Goal: Information Seeking & Learning: Learn about a topic

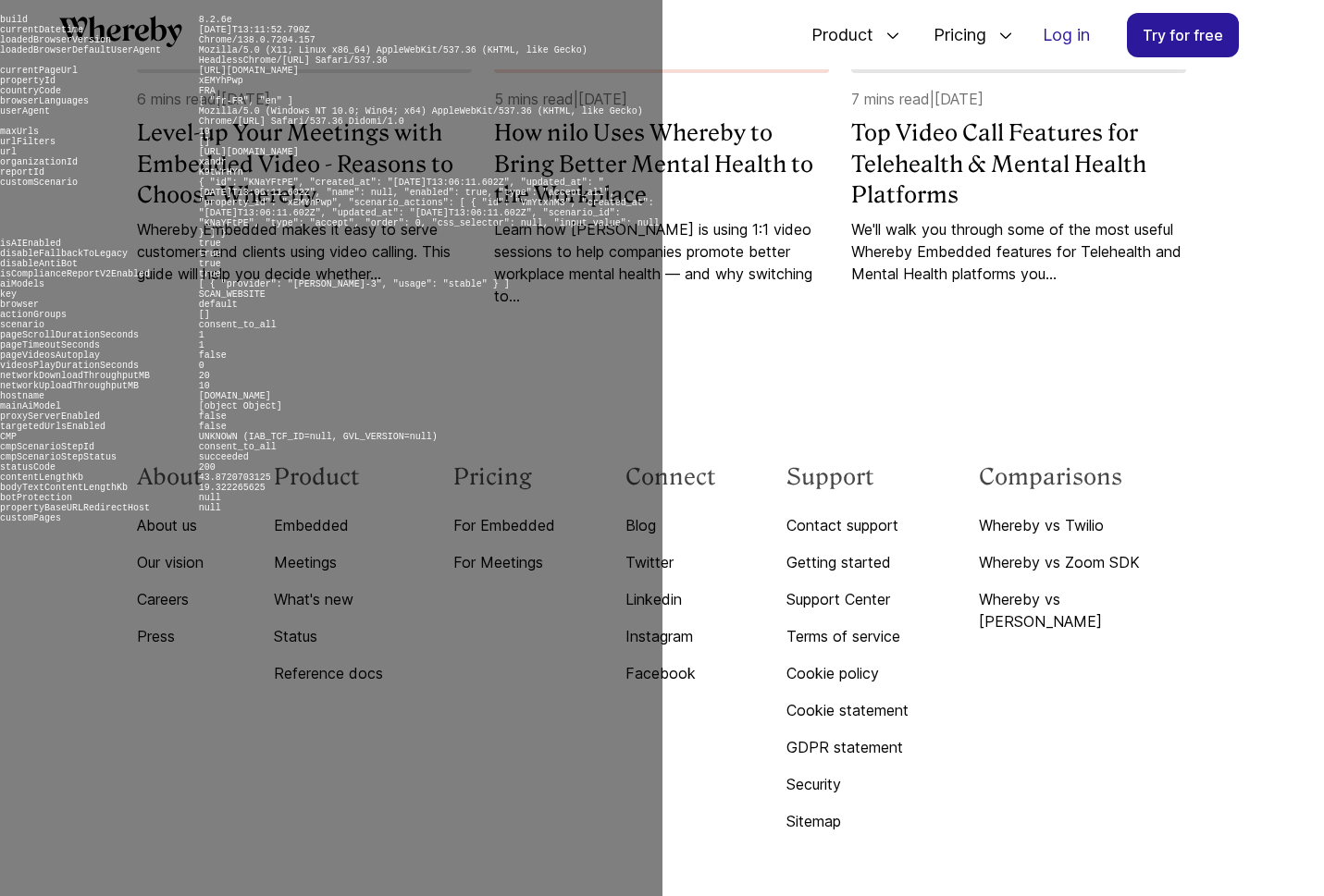
scroll to position [9161, 0]
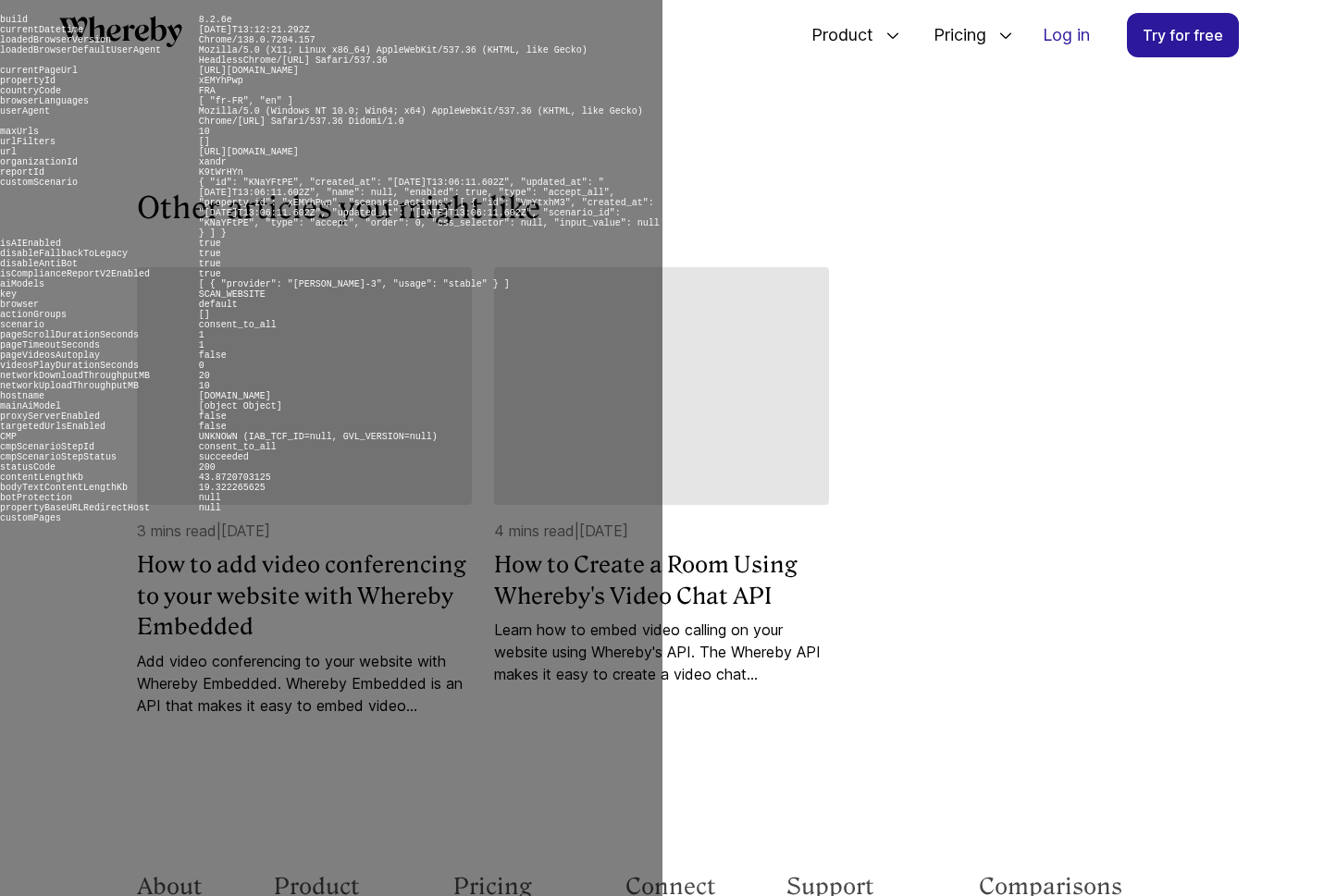
scroll to position [9513, 0]
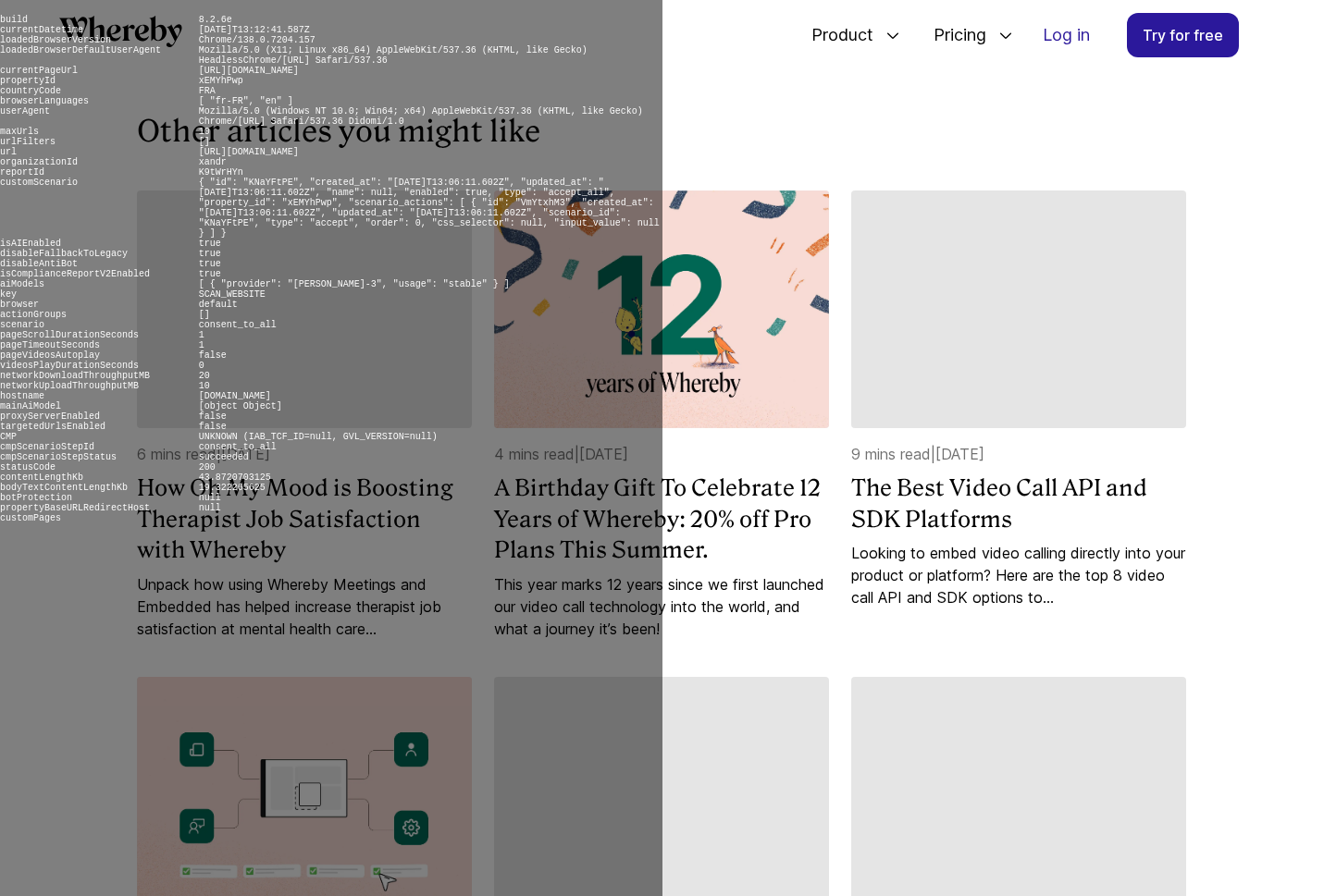
scroll to position [4819, 0]
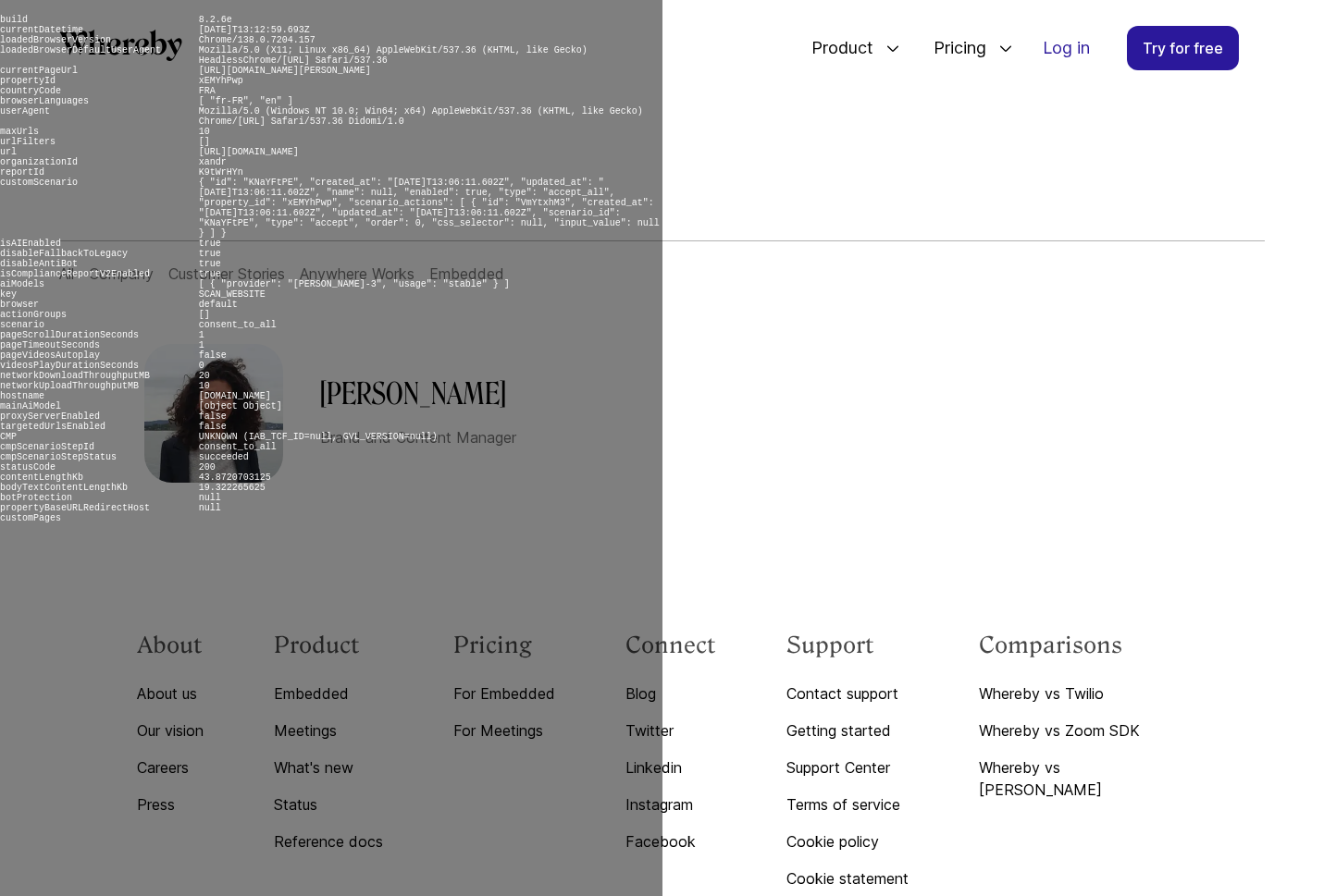
scroll to position [231, 0]
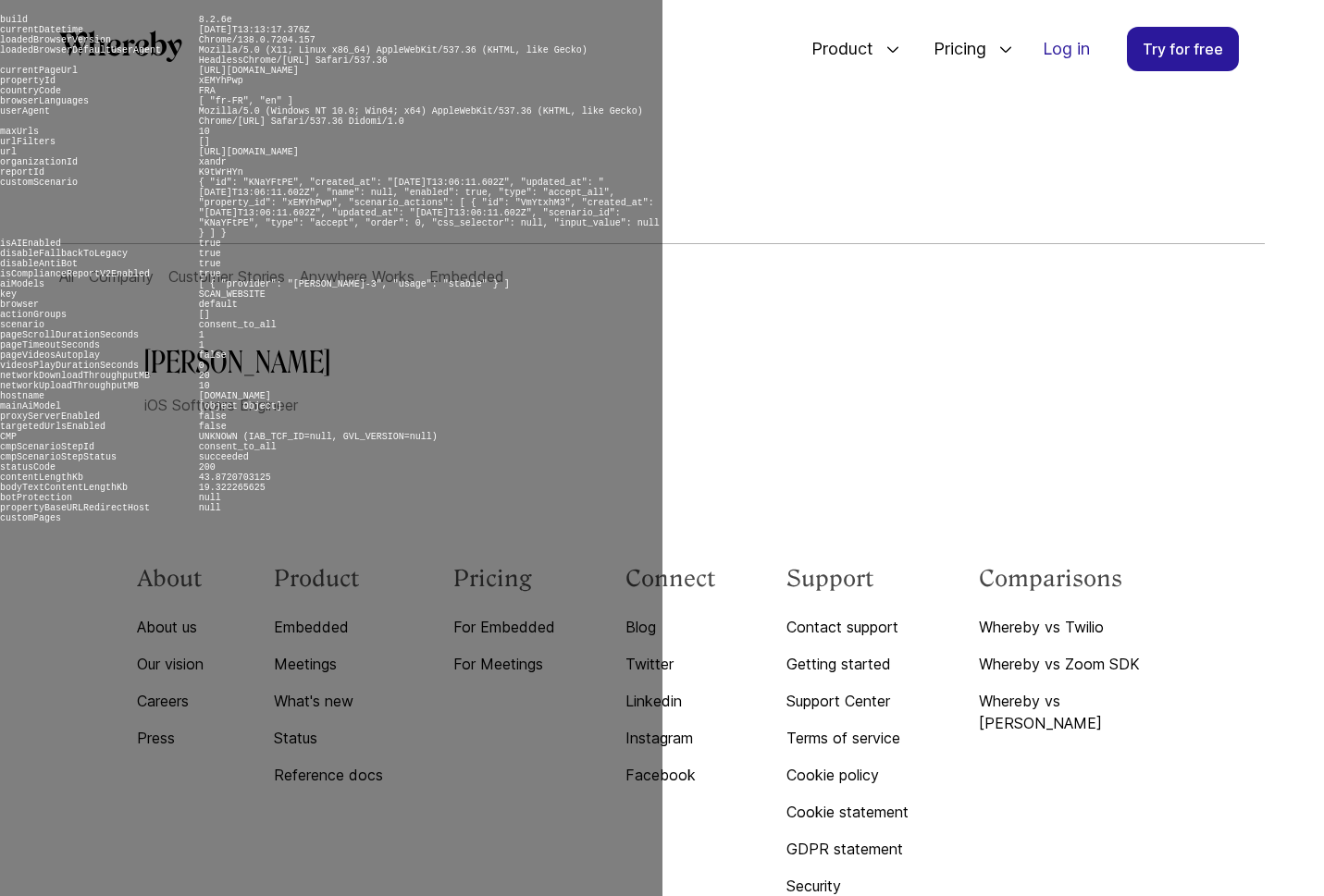
scroll to position [163, 0]
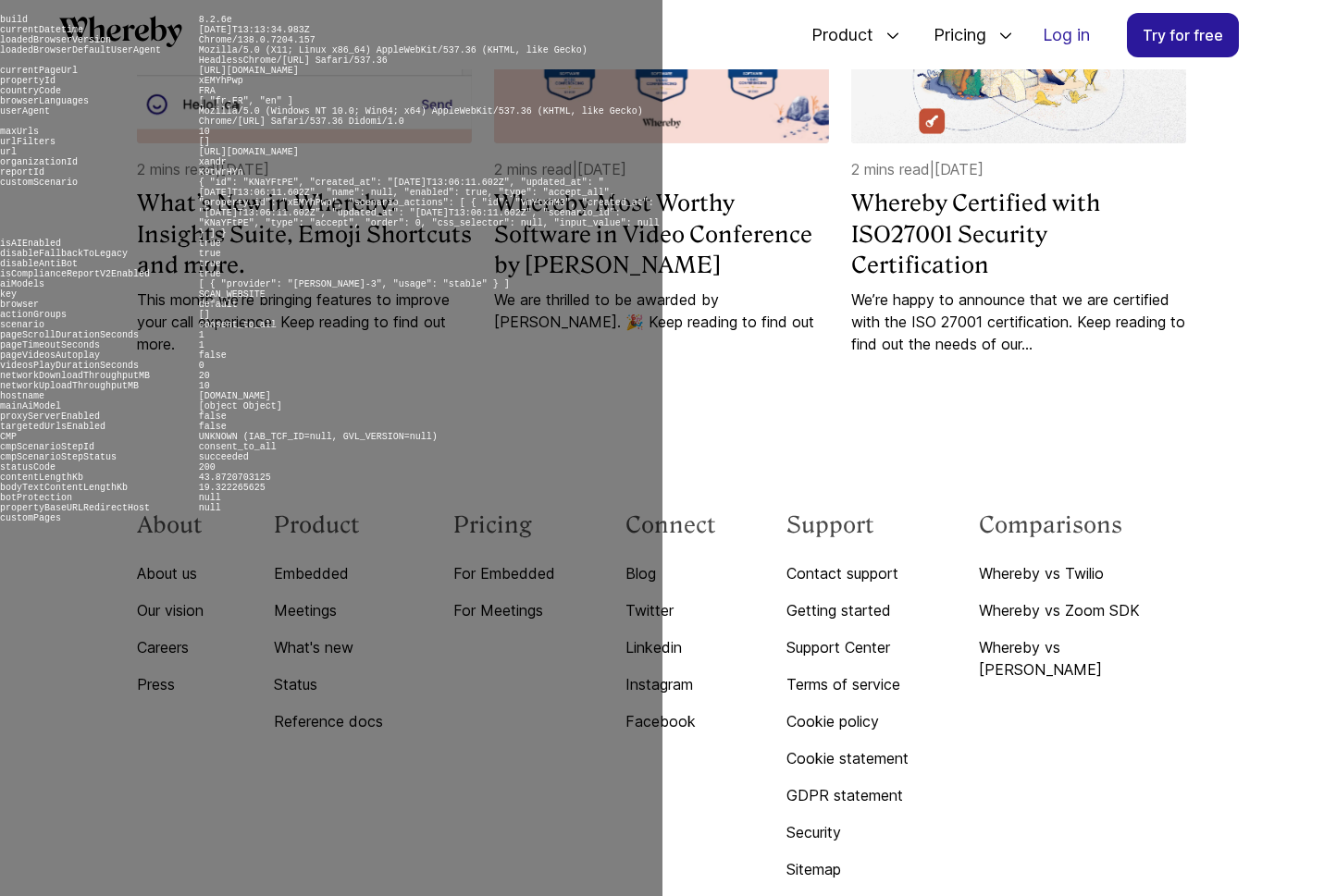
scroll to position [4538, 0]
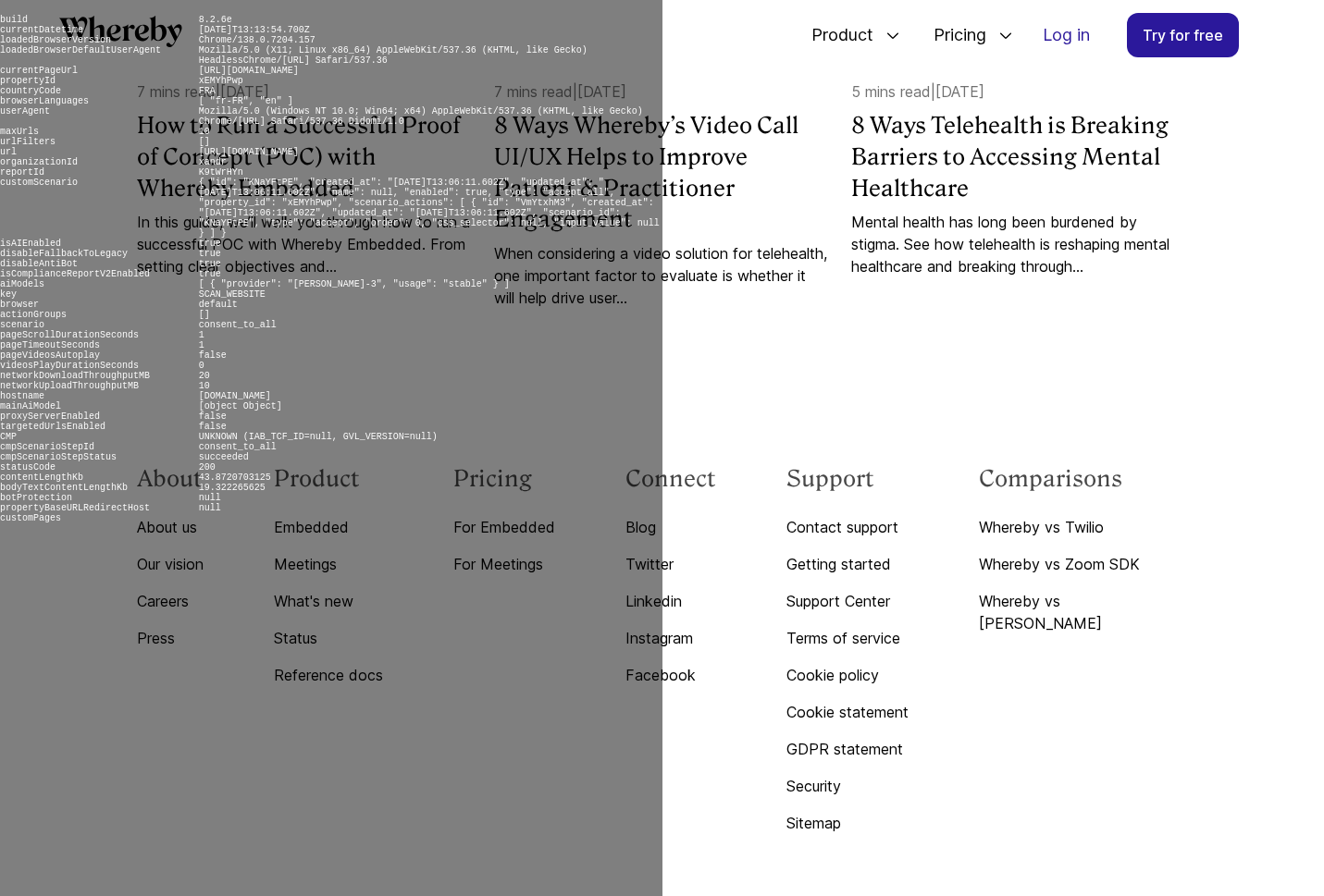
scroll to position [5169, 0]
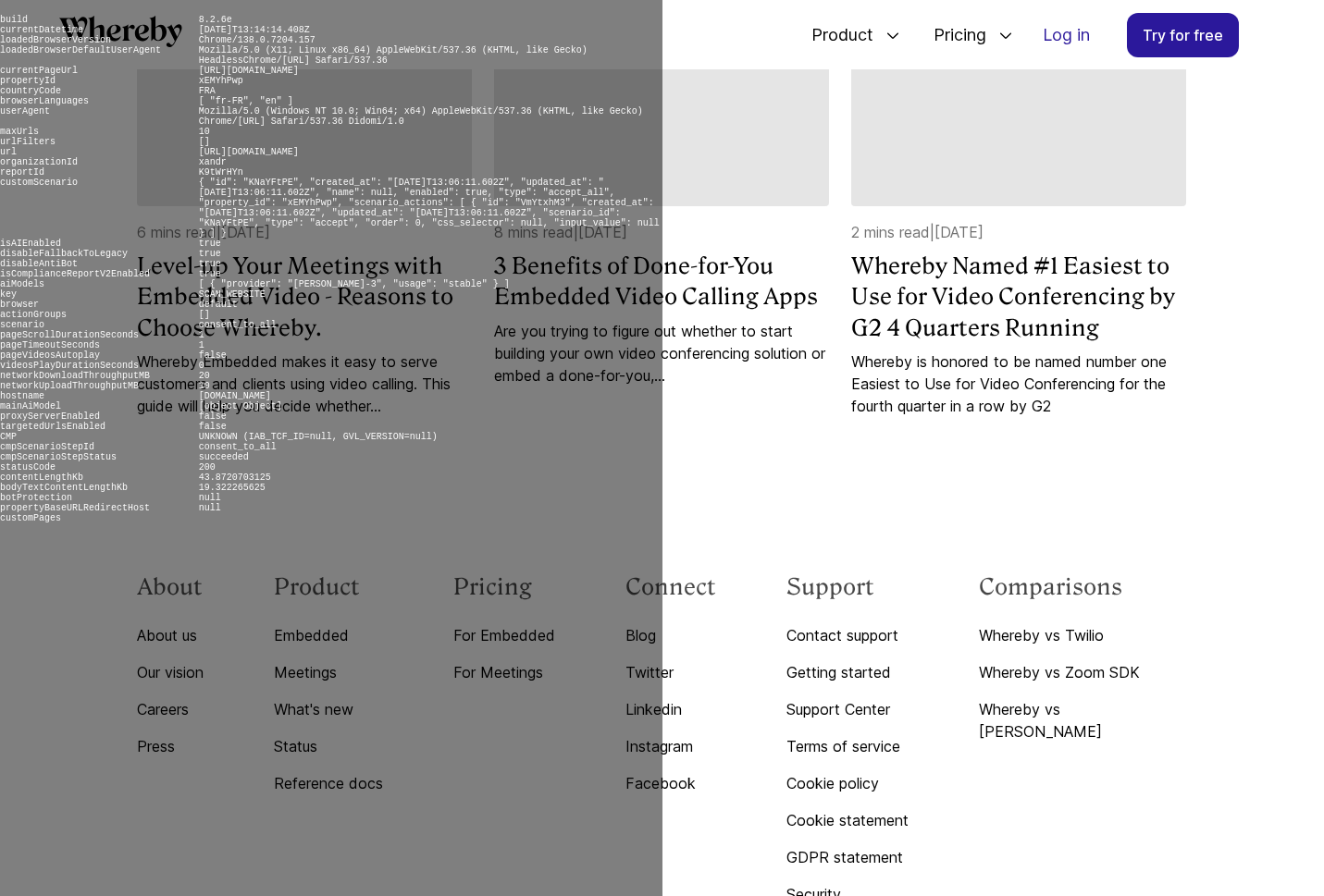
scroll to position [5987, 0]
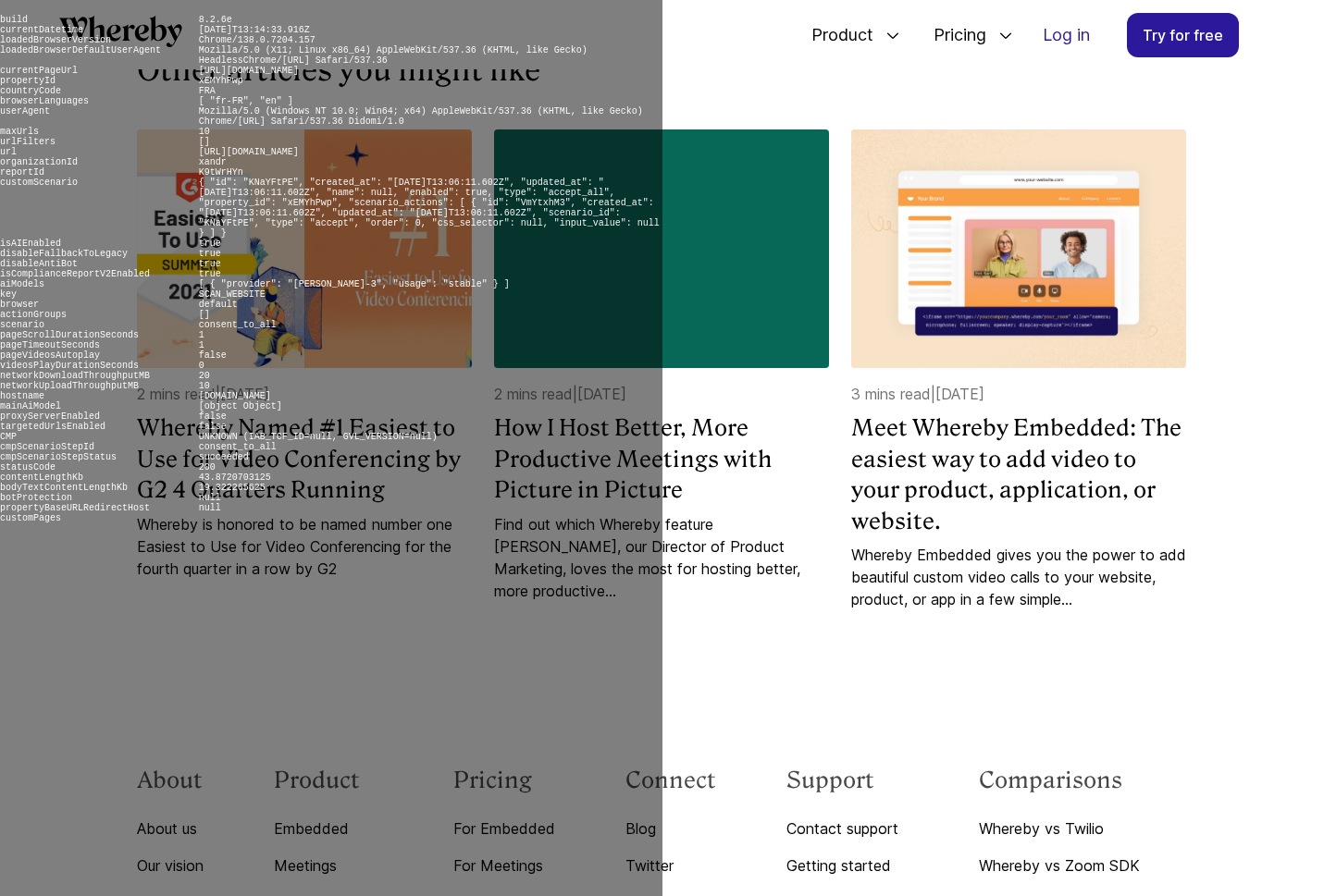
scroll to position [5300, 0]
